Goal: Task Accomplishment & Management: Manage account settings

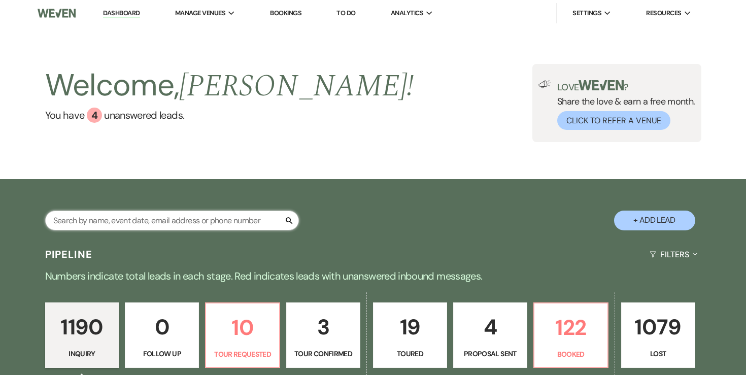
click at [178, 217] on input "text" at bounding box center [172, 221] width 254 height 20
type input "karissa"
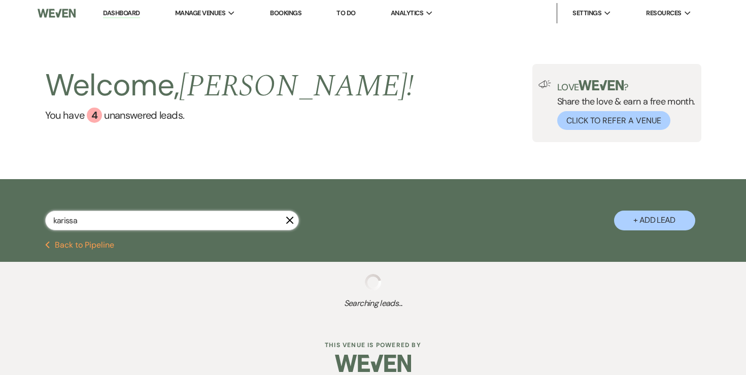
select select "5"
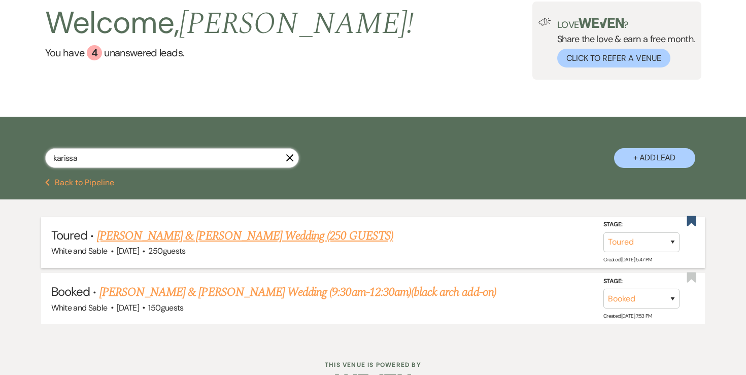
scroll to position [75, 0]
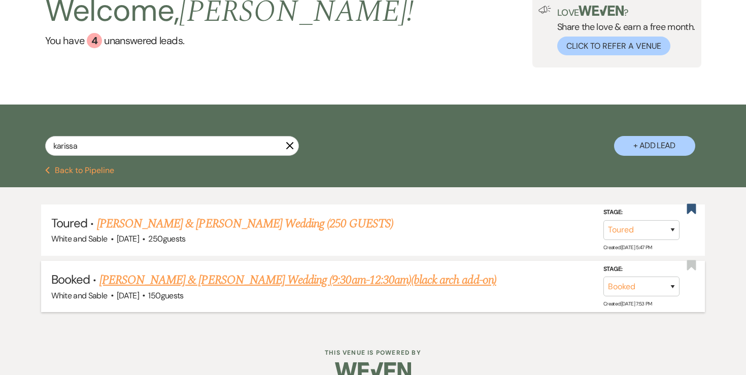
click at [279, 281] on link "[PERSON_NAME] & [PERSON_NAME] Wedding (9:30am-12:30am)(black arch add-on)" at bounding box center [297, 280] width 397 height 18
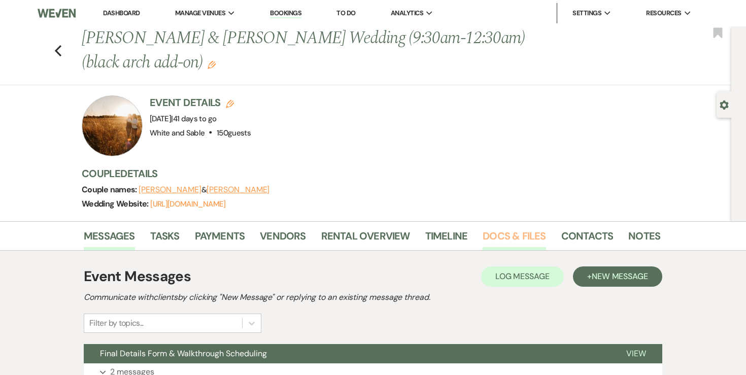
click at [504, 231] on link "Docs & Files" at bounding box center [514, 239] width 63 height 22
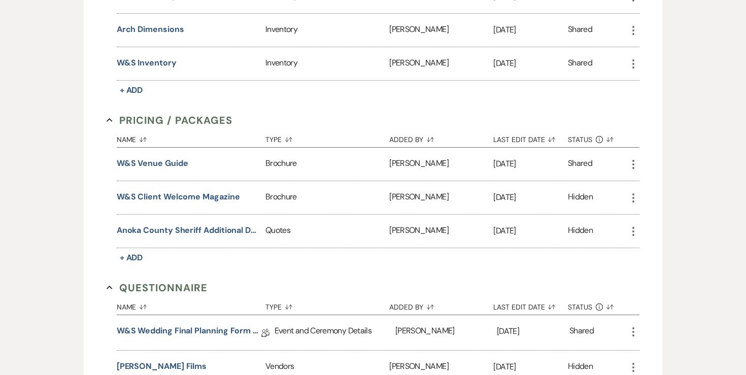
scroll to position [2031, 0]
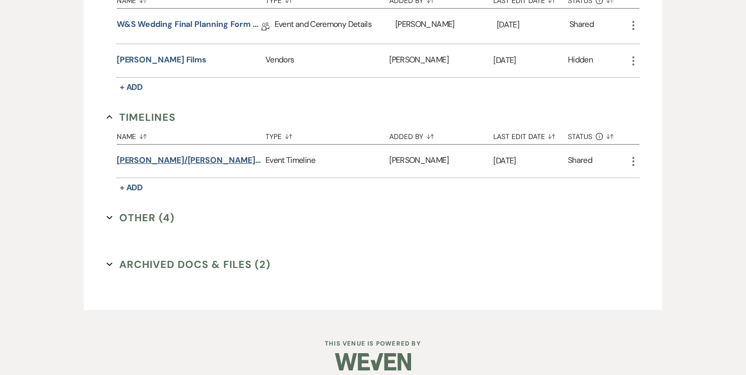
click at [186, 154] on button "[PERSON_NAME]/[PERSON_NAME] wedding timeline" at bounding box center [189, 160] width 145 height 12
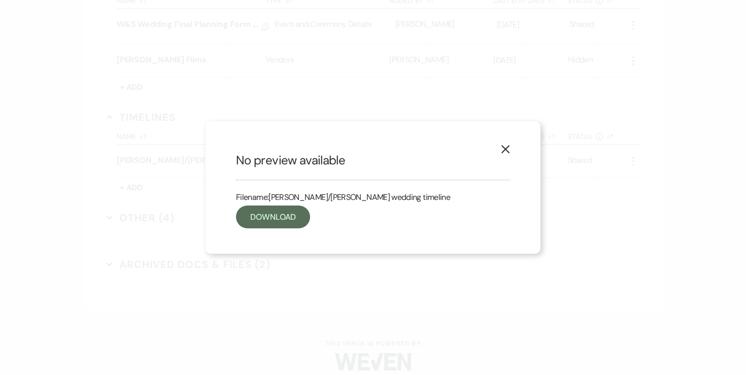
click at [504, 151] on use "button" at bounding box center [505, 149] width 8 height 8
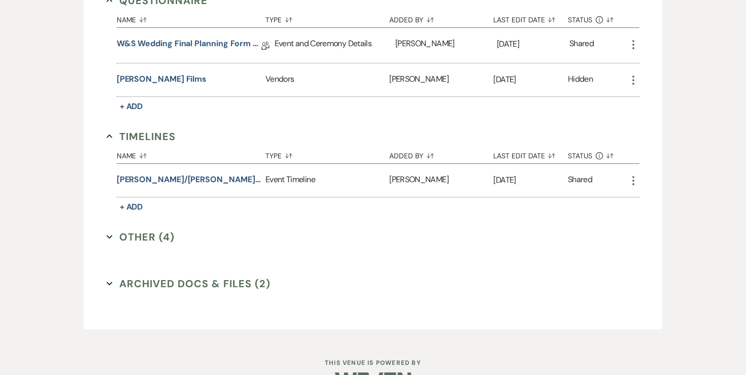
scroll to position [2008, 0]
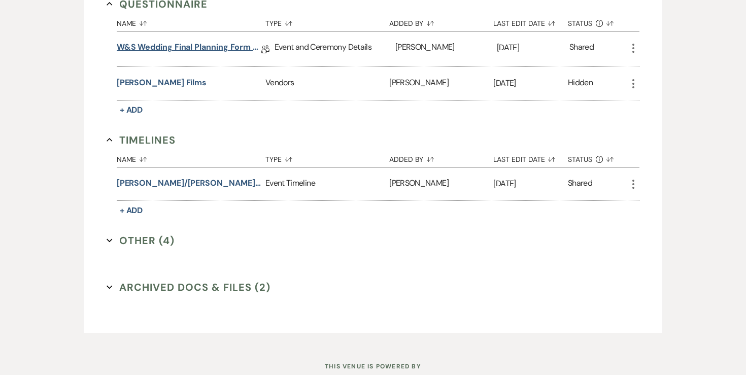
click at [164, 41] on link "W&S Wedding Final Planning Form - [PERSON_NAME] & [PERSON_NAME]" at bounding box center [189, 49] width 145 height 16
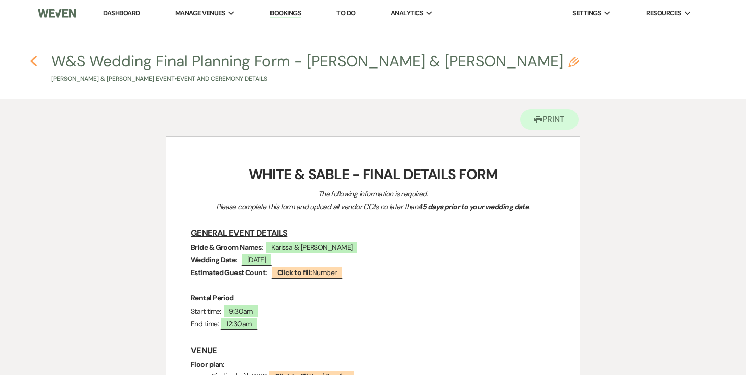
click at [33, 60] on use "button" at bounding box center [33, 61] width 7 height 11
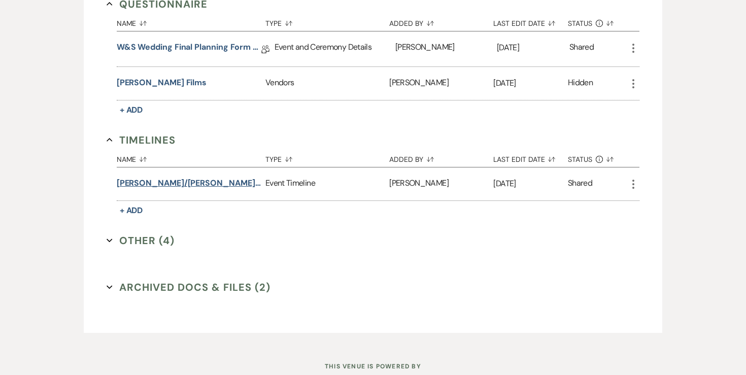
scroll to position [1993, 0]
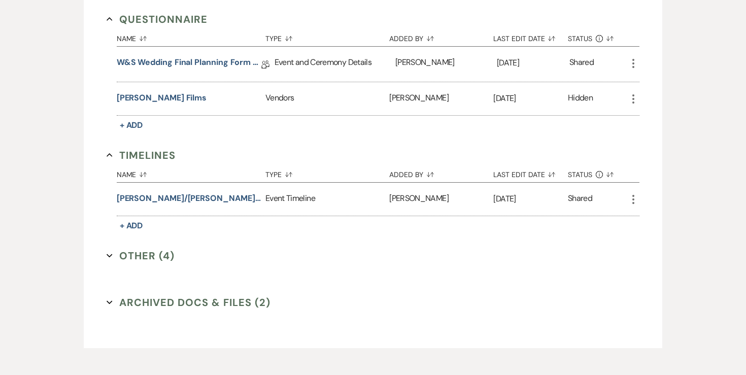
click at [628, 57] on icon "More" at bounding box center [633, 63] width 12 height 12
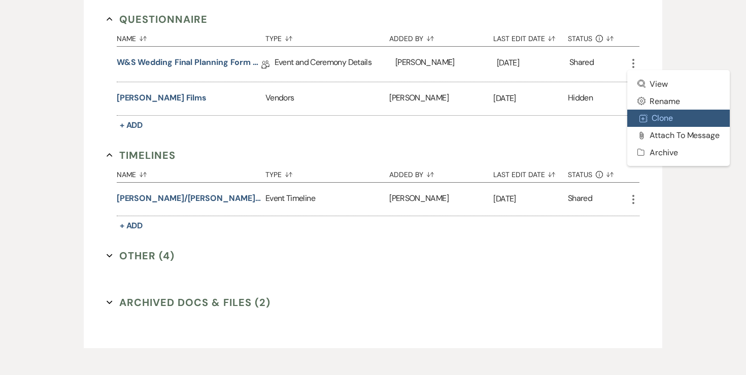
click at [655, 110] on button "Duplicate Clone" at bounding box center [678, 118] width 102 height 17
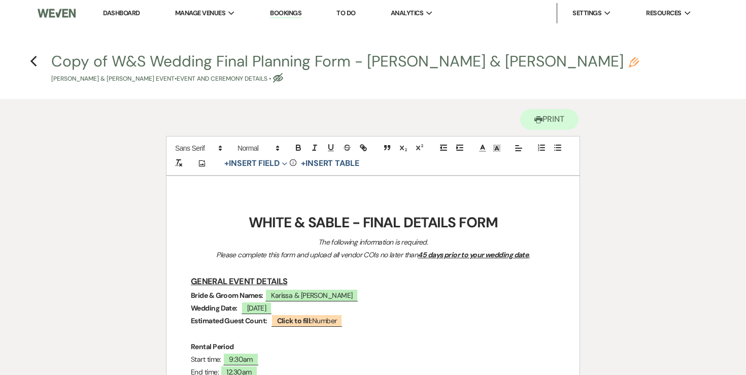
click at [629, 64] on icon "Pencil" at bounding box center [634, 62] width 10 height 10
select select "49"
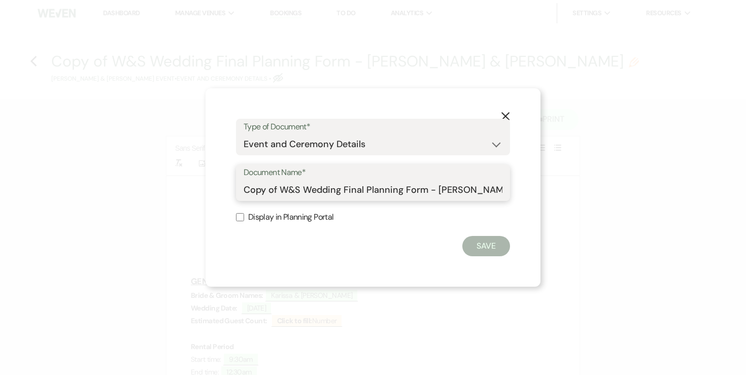
click at [304, 189] on input "Copy of W&S Wedding Final Planning Form - [PERSON_NAME] & [PERSON_NAME]" at bounding box center [373, 190] width 259 height 20
type input "F"
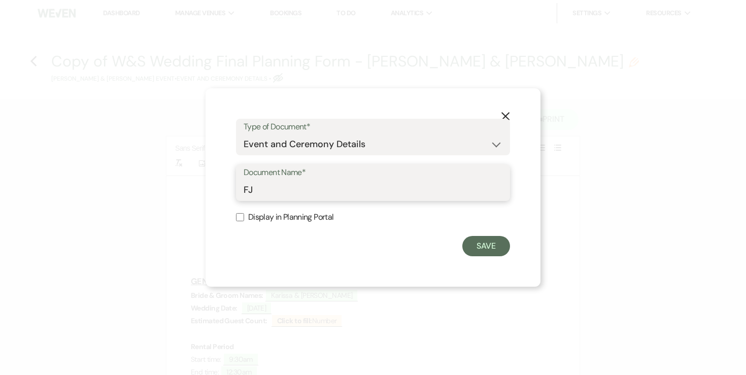
type input "F"
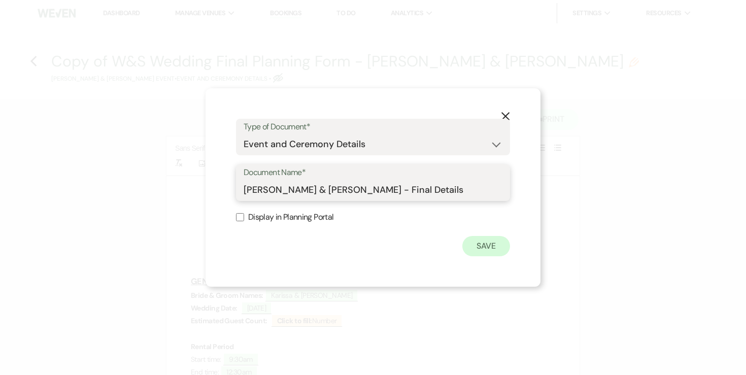
type input "[PERSON_NAME] & [PERSON_NAME] - Final Details"
click at [496, 248] on button "Save" at bounding box center [486, 246] width 48 height 20
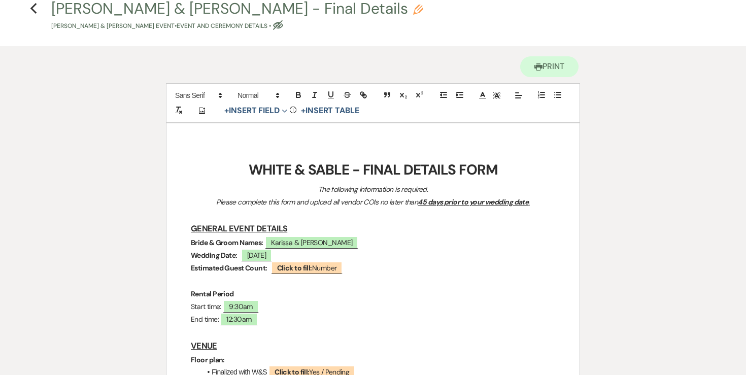
scroll to position [50, 0]
